Goal: Task Accomplishment & Management: Manage account settings

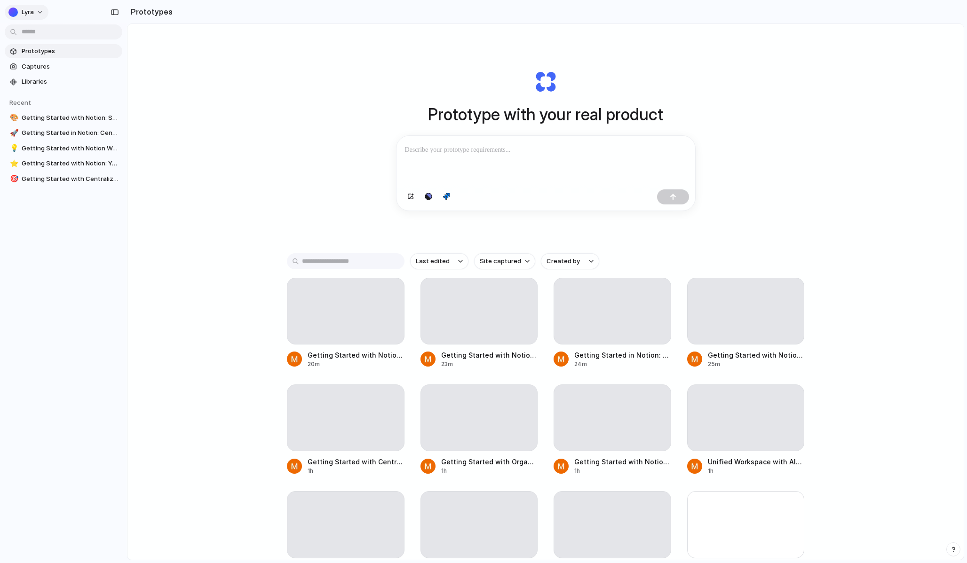
click at [34, 15] on button "Lyra" at bounding box center [27, 12] width 44 height 15
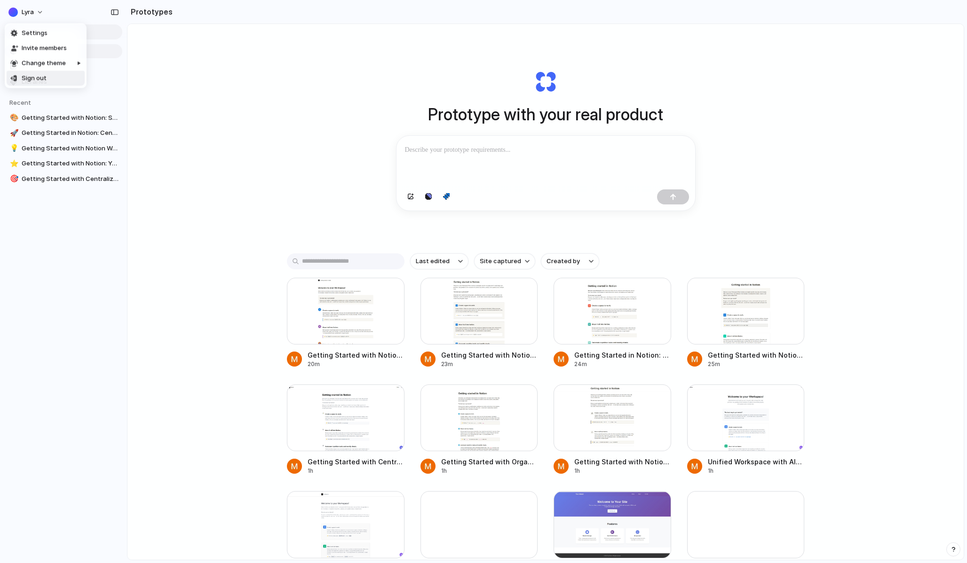
click at [35, 76] on span "Sign out" at bounding box center [34, 78] width 25 height 9
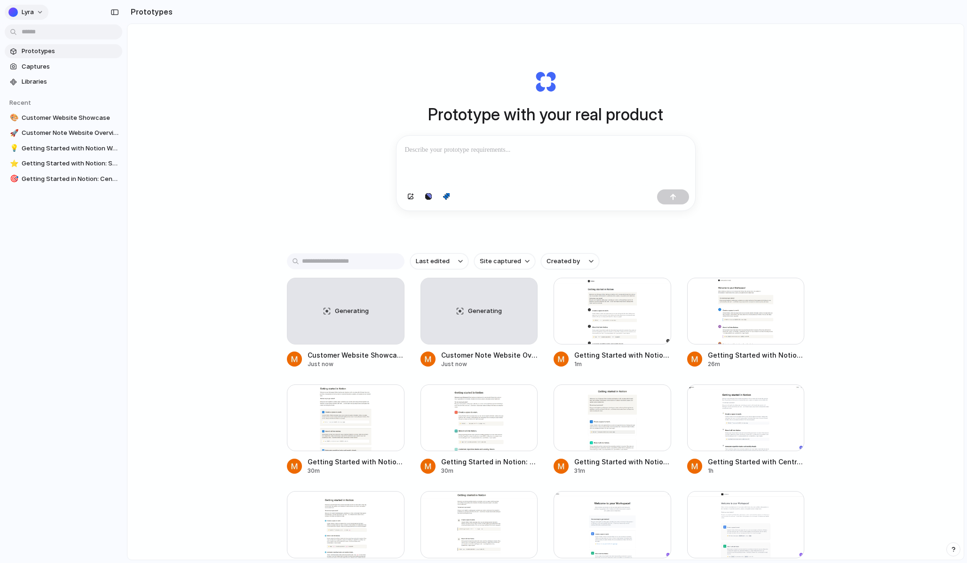
click at [32, 9] on span "Lyra" at bounding box center [28, 12] width 12 height 9
click at [47, 76] on li "Sign out" at bounding box center [46, 78] width 78 height 15
click at [43, 8] on button "Lyra" at bounding box center [27, 12] width 44 height 15
click at [43, 78] on span "Sign out" at bounding box center [34, 78] width 25 height 9
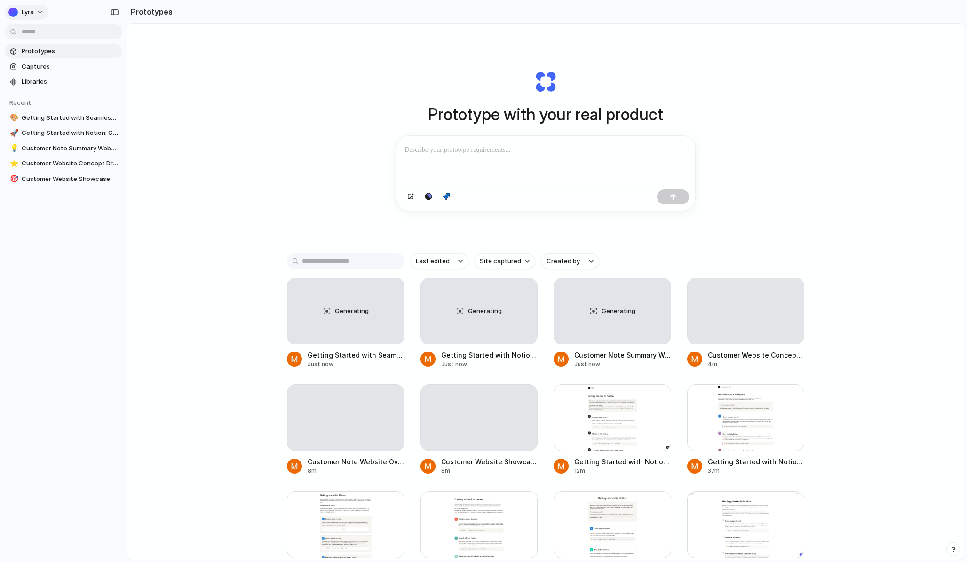
click at [29, 16] on span "Lyra" at bounding box center [28, 12] width 12 height 9
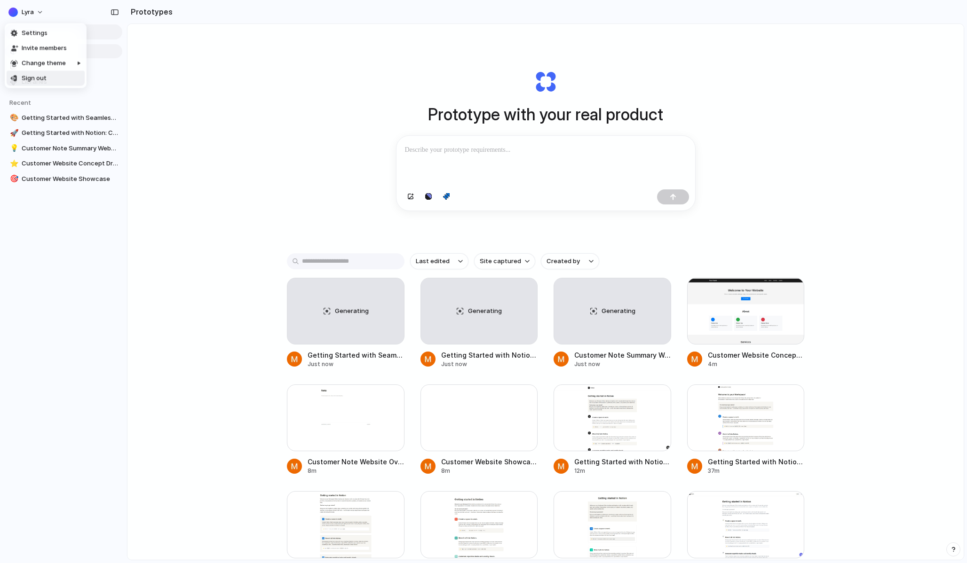
click at [37, 71] on li "Sign out" at bounding box center [46, 78] width 78 height 15
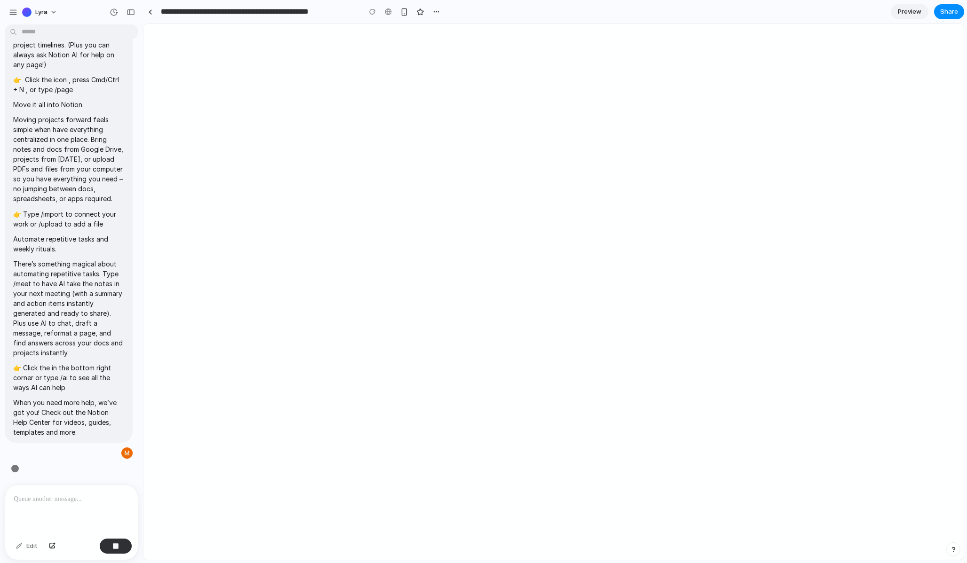
scroll to position [333, 0]
